Goal: Find specific page/section: Find specific page/section

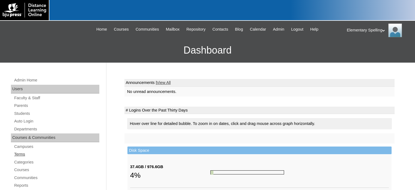
click at [25, 154] on link "Terms" at bounding box center [57, 154] width 86 height 7
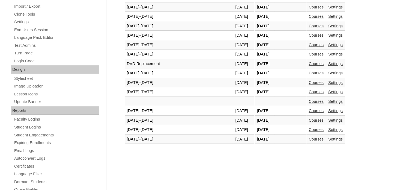
scroll to position [262, 0]
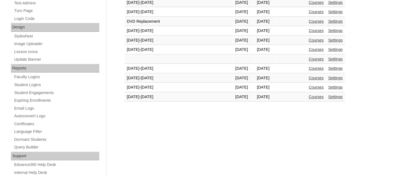
click at [309, 94] on link "Courses" at bounding box center [316, 96] width 15 height 4
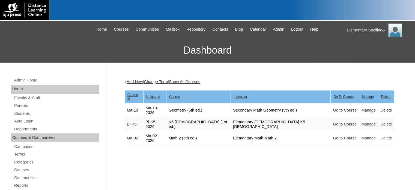
click at [333, 122] on link "Go to Course" at bounding box center [345, 124] width 24 height 4
